Goal: Contribute content

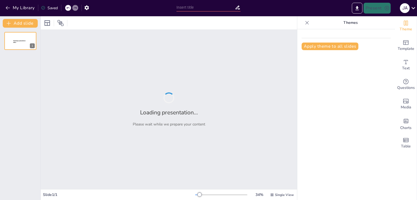
type input "New Sendsteps"
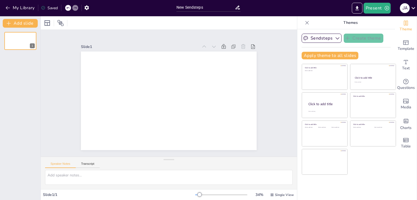
click at [5, 3] on div "My Library Saved" at bounding box center [46, 8] width 92 height 10
click at [9, 8] on icon "button" at bounding box center [7, 7] width 5 height 5
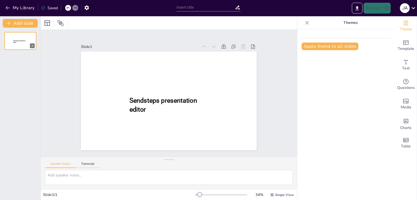
type input "New Sendsteps"
